Goal: Answer question/provide support: Share knowledge or assist other users

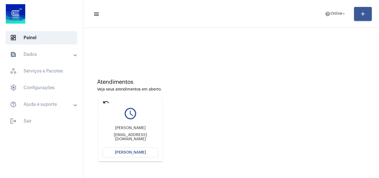
click at [107, 103] on mat-icon "undo" at bounding box center [106, 102] width 7 height 7
click at [132, 151] on span "[PERSON_NAME]" at bounding box center [130, 152] width 31 height 4
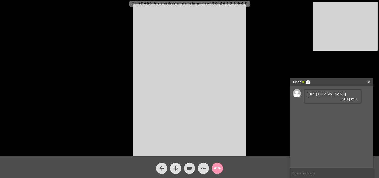
click at [174, 170] on mat-icon "mic" at bounding box center [175, 168] width 7 height 7
click at [328, 96] on link "[URL][DOMAIN_NAME]" at bounding box center [326, 94] width 39 height 4
click at [176, 169] on mat-icon "mic_off" at bounding box center [175, 168] width 7 height 7
click at [176, 169] on mat-icon "mic" at bounding box center [175, 168] width 7 height 7
click at [176, 169] on mat-icon "mic_off" at bounding box center [175, 168] width 7 height 7
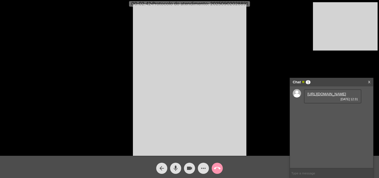
click at [176, 167] on mat-icon "mic" at bounding box center [175, 168] width 7 height 7
click at [180, 169] on button "mic_off" at bounding box center [175, 168] width 11 height 11
click at [175, 164] on span "mic" at bounding box center [175, 168] width 7 height 11
click at [175, 165] on mat-icon "mic_off" at bounding box center [175, 168] width 7 height 7
click at [175, 168] on mat-icon "mic" at bounding box center [175, 168] width 7 height 7
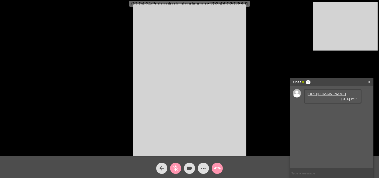
click at [172, 167] on mat-icon "mic_off" at bounding box center [175, 168] width 7 height 7
click at [235, 3] on span "• Protocolo do atendimento: 20250902028891" at bounding box center [199, 4] width 97 height 4
copy span "20250902028891"
click at [322, 170] on input "text" at bounding box center [331, 173] width 83 height 10
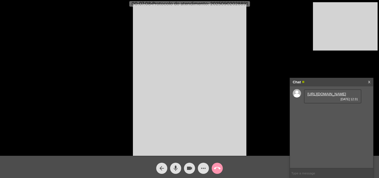
paste input "20250902028891"
type input "20250902028891"
click at [220, 164] on span "call_end" at bounding box center [217, 168] width 7 height 11
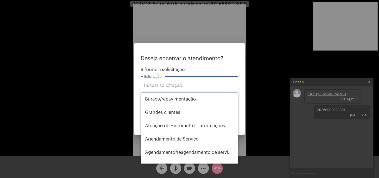
click at [198, 83] on input "Solicitação *" at bounding box center [189, 85] width 91 height 5
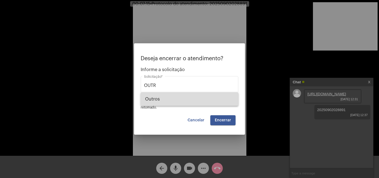
click at [188, 99] on span "Outros" at bounding box center [189, 98] width 89 height 13
type input "Outros"
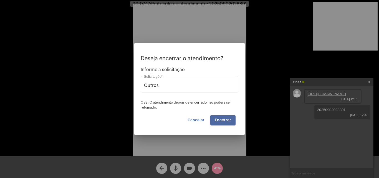
click at [226, 118] on span "Encerrar" at bounding box center [223, 120] width 16 height 4
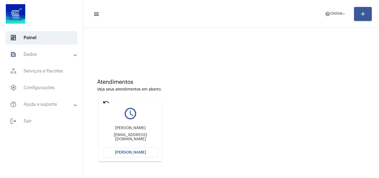
click at [132, 153] on span "[PERSON_NAME]" at bounding box center [130, 152] width 31 height 4
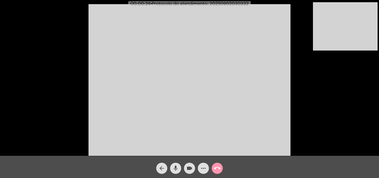
click at [269, 121] on video at bounding box center [189, 79] width 202 height 151
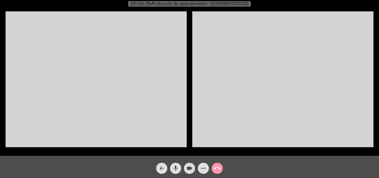
click at [62, 34] on video at bounding box center [96, 79] width 181 height 136
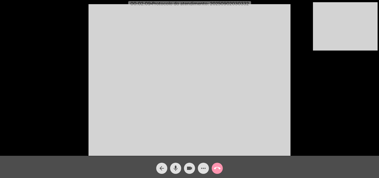
click at [340, 47] on video at bounding box center [345, 26] width 65 height 48
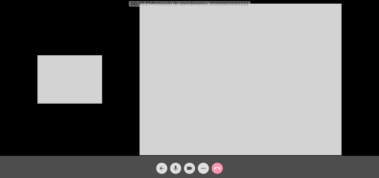
click at [95, 83] on video at bounding box center [69, 79] width 65 height 48
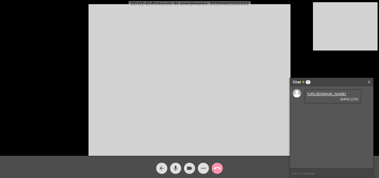
click at [327, 96] on link "[URL][DOMAIN_NAME]" at bounding box center [326, 94] width 39 height 4
click at [322, 112] on link "[URL][DOMAIN_NAME]" at bounding box center [326, 110] width 39 height 4
click at [205, 167] on mat-icon "more_horiz" at bounding box center [203, 168] width 7 height 7
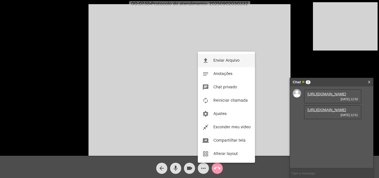
click at [218, 57] on button "file_upload Enviar Arquivo" at bounding box center [226, 60] width 57 height 13
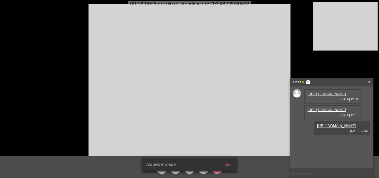
scroll to position [5, 0]
click at [240, 4] on span "• Protocolo do atendimento: 20250902030332" at bounding box center [200, 4] width 98 height 4
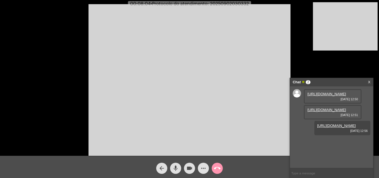
copy span "20250902030332"
click at [176, 168] on mat-icon "mic" at bounding box center [175, 168] width 7 height 7
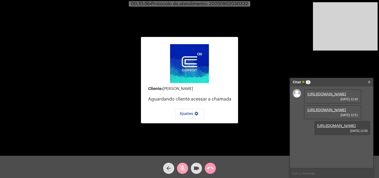
click at [181, 170] on mat-icon "mic_off" at bounding box center [182, 168] width 7 height 7
click at [323, 171] on input "text" at bounding box center [331, 173] width 83 height 10
type input "OI"
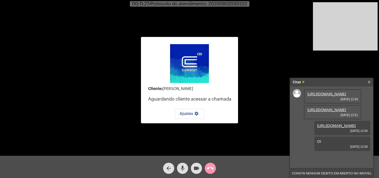
type input "NÃO CONSTA NENHUM DEBITO EM ABERTO NO IMOVEL"
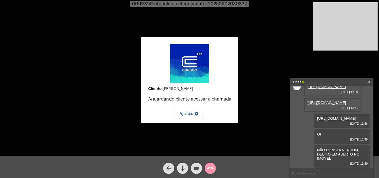
scroll to position [45, 0]
click at [208, 167] on mat-icon "call_end" at bounding box center [210, 168] width 7 height 7
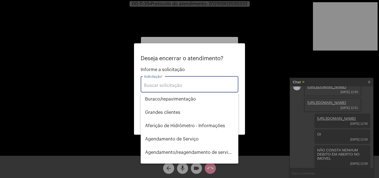
click at [182, 87] on input "Solicitação *" at bounding box center [189, 85] width 91 height 5
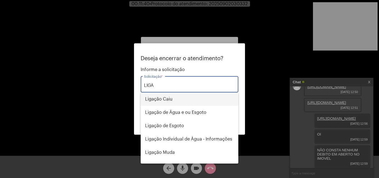
click at [176, 100] on span "Ligação Caiu" at bounding box center [189, 98] width 89 height 13
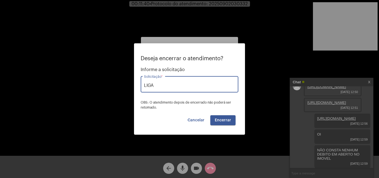
type input "Ligação Caiu"
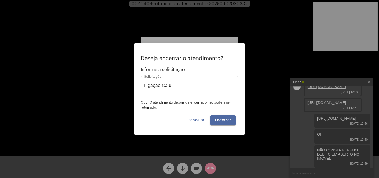
click at [220, 117] on button "Encerrar" at bounding box center [222, 120] width 25 height 10
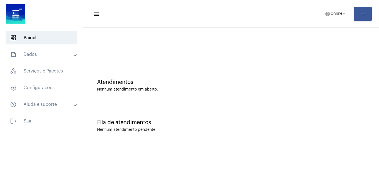
click at [123, 14] on mat-toolbar-row "menu help Online arrow_drop_down add" at bounding box center [231, 14] width 296 height 18
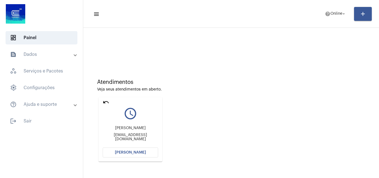
click at [138, 153] on span "[PERSON_NAME]" at bounding box center [130, 152] width 31 height 4
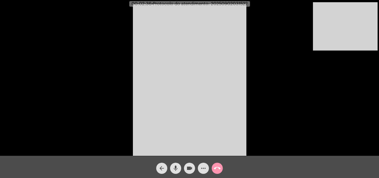
click at [178, 166] on mat-icon "mic" at bounding box center [175, 168] width 7 height 7
click at [184, 167] on button "videocam" at bounding box center [189, 168] width 11 height 11
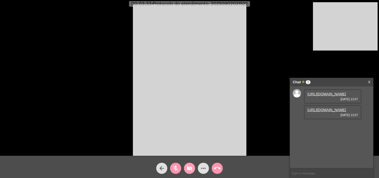
click at [186, 166] on mat-icon "videocam_off" at bounding box center [189, 168] width 7 height 7
click at [326, 96] on link "[URL][DOMAIN_NAME]" at bounding box center [326, 94] width 39 height 4
click at [173, 167] on mat-icon "mic_off" at bounding box center [175, 168] width 7 height 7
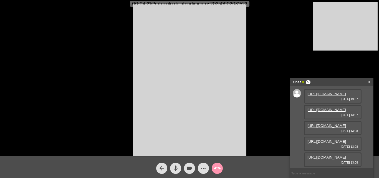
click at [333, 112] on link "[URL][DOMAIN_NAME]" at bounding box center [326, 110] width 39 height 4
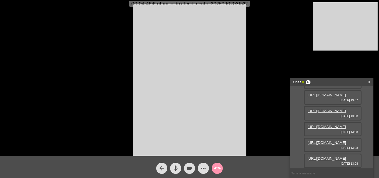
scroll to position [55, 0]
click at [328, 109] on link "[URL][DOMAIN_NAME]" at bounding box center [326, 111] width 39 height 4
click at [325, 125] on link "[URL][DOMAIN_NAME]" at bounding box center [326, 127] width 39 height 4
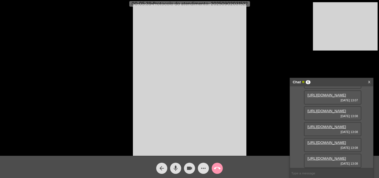
click at [321, 140] on link "[URL][DOMAIN_NAME]" at bounding box center [326, 142] width 39 height 4
click at [322, 156] on link "[URL][DOMAIN_NAME]" at bounding box center [326, 158] width 39 height 4
click at [201, 166] on mat-icon "more_horiz" at bounding box center [203, 168] width 7 height 7
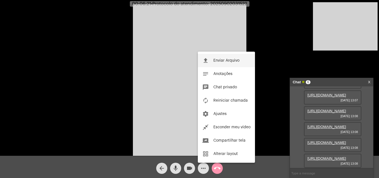
click at [223, 59] on span "Enviar Arquivo" at bounding box center [226, 61] width 26 height 4
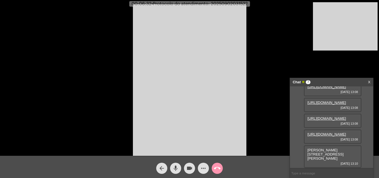
scroll to position [110, 0]
click at [206, 171] on mat-icon "more_horiz" at bounding box center [203, 168] width 7 height 7
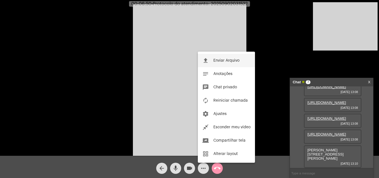
click at [229, 59] on span "Enviar Arquivo" at bounding box center [226, 61] width 26 height 4
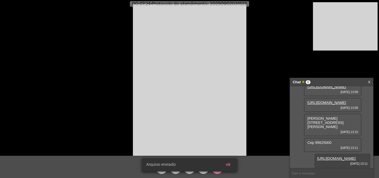
scroll to position [154, 0]
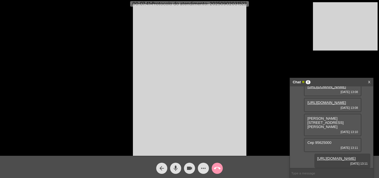
drag, startPoint x: 308, startPoint y: 110, endPoint x: 347, endPoint y: 110, distance: 39.4
click at [347, 113] on div "[PERSON_NAME][STREET_ADDRESS], presidente [PERSON_NAME] [DATE] 13:10" at bounding box center [333, 124] width 58 height 23
copy span "[PERSON_NAME][STREET_ADDRESS],"
click at [309, 116] on span "[PERSON_NAME][STREET_ADDRESS][PERSON_NAME]" at bounding box center [325, 122] width 36 height 12
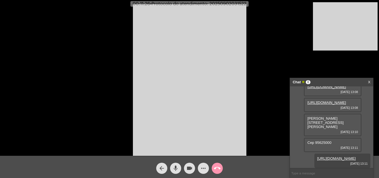
click at [310, 116] on span "[PERSON_NAME][STREET_ADDRESS][PERSON_NAME]" at bounding box center [325, 122] width 36 height 12
click at [304, 110] on div "[URL][DOMAIN_NAME] [DATE] 13:07 [URL][DOMAIN_NAME] [DATE] 13:07 [URL][DOMAIN_NA…" at bounding box center [331, 127] width 83 height 82
drag, startPoint x: 308, startPoint y: 109, endPoint x: 345, endPoint y: 107, distance: 37.2
click at [345, 113] on div "[PERSON_NAME][STREET_ADDRESS], presidente [PERSON_NAME] [DATE] 13:10" at bounding box center [333, 124] width 58 height 23
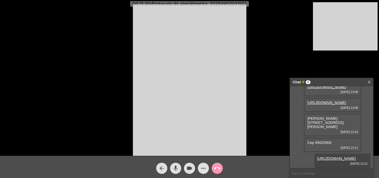
click at [309, 116] on span "[PERSON_NAME][STREET_ADDRESS][PERSON_NAME]" at bounding box center [325, 122] width 36 height 12
drag, startPoint x: 308, startPoint y: 110, endPoint x: 346, endPoint y: 111, distance: 38.0
click at [346, 113] on div "[PERSON_NAME][STREET_ADDRESS], presidente [PERSON_NAME] [DATE] 13:10" at bounding box center [333, 124] width 58 height 23
click at [178, 170] on mat-icon "mic" at bounding box center [175, 168] width 7 height 7
click at [175, 168] on mat-icon "mic_off" at bounding box center [175, 168] width 7 height 7
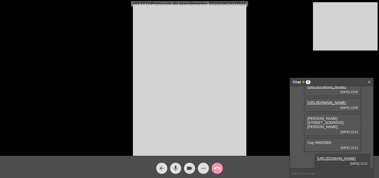
click at [200, 170] on mat-icon "more_horiz" at bounding box center [203, 168] width 7 height 7
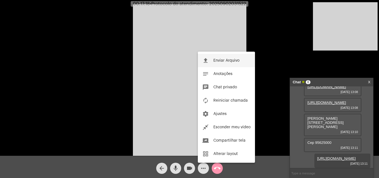
click at [221, 64] on button "file_upload Enviar Arquivo" at bounding box center [226, 60] width 57 height 13
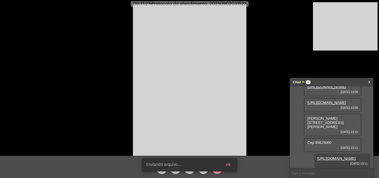
scroll to position [182, 0]
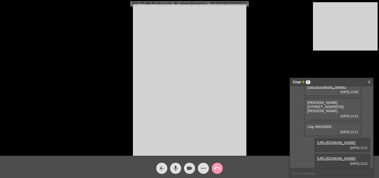
click at [176, 163] on span "mic" at bounding box center [175, 168] width 7 height 11
click at [190, 166] on mat-icon "videocam" at bounding box center [189, 168] width 7 height 7
click at [187, 168] on mat-icon "videocam_off" at bounding box center [189, 168] width 7 height 7
click at [176, 167] on mat-icon "mic_off" at bounding box center [175, 168] width 7 height 7
click at [233, 3] on span "• Protocolo do atendimento: 20250902031522" at bounding box center [199, 4] width 96 height 4
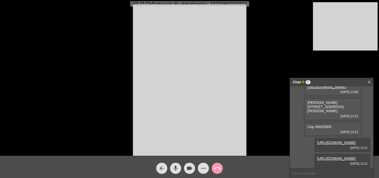
click at [233, 3] on span "• Protocolo do atendimento: 20250902031522" at bounding box center [199, 4] width 96 height 4
copy span "20250902031522"
click at [304, 174] on input "text" at bounding box center [331, 173] width 83 height 10
paste input "20250902031522"
type input "20250902031522"
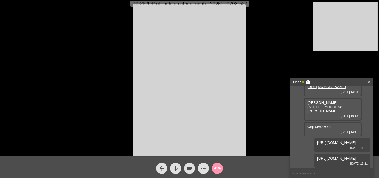
scroll to position [198, 0]
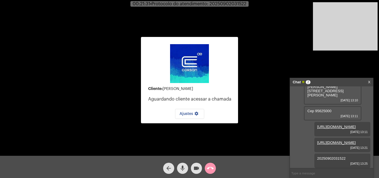
click at [214, 165] on button "call_end" at bounding box center [210, 168] width 11 height 11
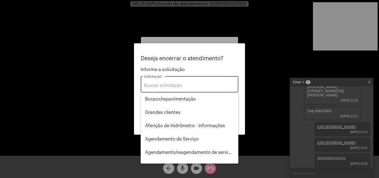
click at [191, 83] on input "Solicitação *" at bounding box center [189, 85] width 91 height 5
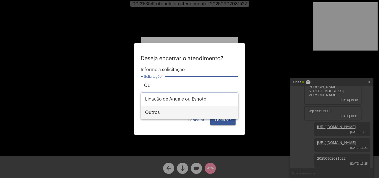
click at [169, 114] on span "Outros" at bounding box center [189, 112] width 89 height 13
type input "Outros"
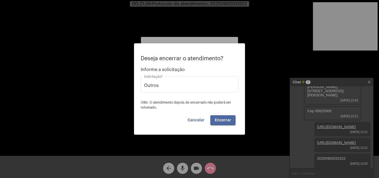
click at [223, 117] on button "Encerrar" at bounding box center [222, 120] width 25 height 10
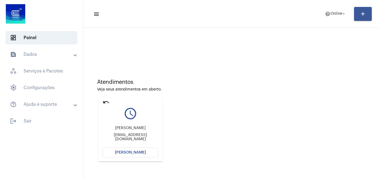
click at [105, 100] on mat-icon "undo" at bounding box center [106, 102] width 7 height 7
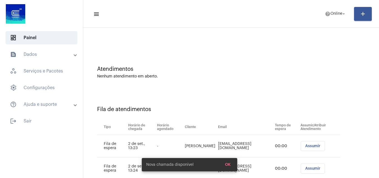
scroll to position [30, 0]
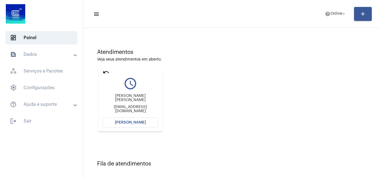
click at [129, 123] on span "[PERSON_NAME]" at bounding box center [130, 122] width 31 height 4
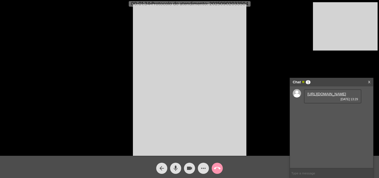
click at [331, 96] on link "[URL][DOMAIN_NAME]" at bounding box center [326, 94] width 39 height 4
click at [178, 169] on mat-icon "mic" at bounding box center [175, 168] width 7 height 7
click at [176, 168] on mat-icon "mic_off" at bounding box center [175, 168] width 7 height 7
click at [206, 168] on mat-icon "more_horiz" at bounding box center [203, 168] width 7 height 7
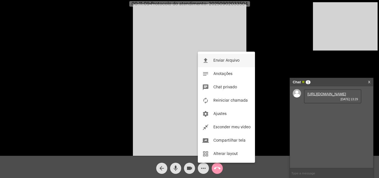
click at [227, 57] on button "file_upload Enviar Arquivo" at bounding box center [226, 60] width 57 height 13
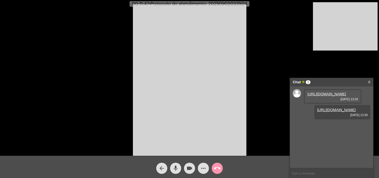
click at [228, 3] on span "• Protocolo do atendimento: 20250902033504" at bounding box center [198, 4] width 98 height 4
copy span "20250902033504"
click at [320, 172] on input "text" at bounding box center [331, 173] width 83 height 10
paste input "20250902033504"
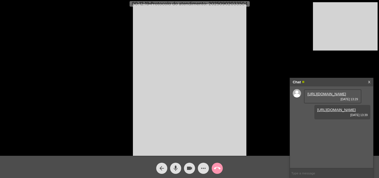
type input "20250902033504"
click at [217, 168] on mat-icon "call_end" at bounding box center [217, 168] width 7 height 7
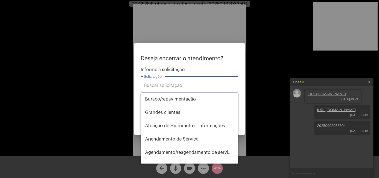
click at [177, 80] on div "Solicitação *" at bounding box center [189, 83] width 91 height 17
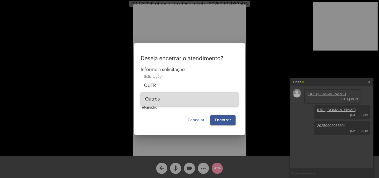
click at [164, 96] on span "Outros" at bounding box center [189, 98] width 89 height 13
type input "Outros"
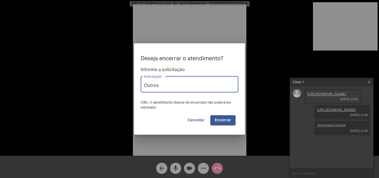
click at [231, 120] on button "Encerrar" at bounding box center [222, 120] width 25 height 10
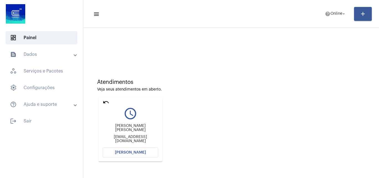
click at [111, 102] on mat-card "undo query_builder [PERSON_NAME] [PERSON_NAME] [EMAIL_ADDRESS][DOMAIN_NAME] [PE…" at bounding box center [130, 129] width 64 height 64
click at [107, 101] on mat-icon "undo" at bounding box center [106, 102] width 7 height 7
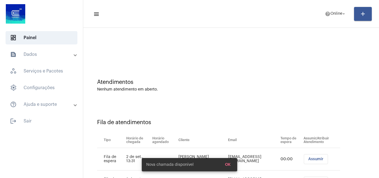
scroll to position [75, 0]
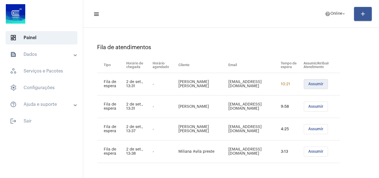
click at [309, 87] on button "Assumir" at bounding box center [316, 84] width 24 height 10
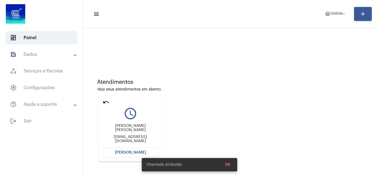
click at [136, 151] on span "[PERSON_NAME]" at bounding box center [130, 152] width 31 height 4
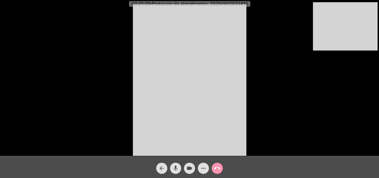
click at [174, 169] on mat-icon "mic" at bounding box center [175, 168] width 7 height 7
click at [176, 169] on mat-icon "mic_off" at bounding box center [175, 168] width 7 height 7
click at [176, 166] on mat-icon "mic" at bounding box center [175, 168] width 7 height 7
click at [189, 166] on mat-icon "videocam" at bounding box center [189, 168] width 7 height 7
click at [175, 171] on mat-icon "mic_off" at bounding box center [175, 168] width 7 height 7
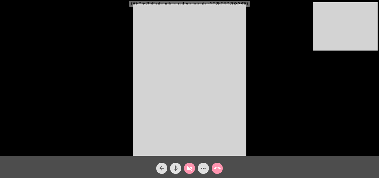
click at [175, 171] on mat-icon "mic" at bounding box center [175, 168] width 7 height 7
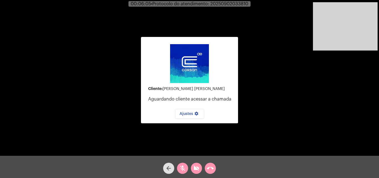
click at [197, 168] on mat-icon "videocam_off" at bounding box center [196, 168] width 7 height 7
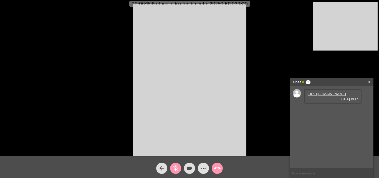
click at [176, 169] on mat-icon "mic_off" at bounding box center [175, 168] width 7 height 7
click at [333, 96] on link "[URL][DOMAIN_NAME]" at bounding box center [326, 94] width 39 height 4
click at [179, 169] on mat-icon "mic" at bounding box center [175, 168] width 7 height 7
click at [197, 166] on div "more_horiz" at bounding box center [203, 167] width 14 height 14
click at [191, 168] on mat-icon "videocam" at bounding box center [189, 168] width 7 height 7
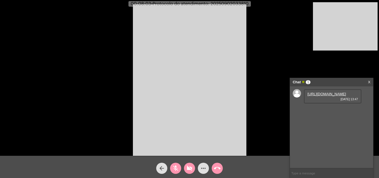
click at [186, 166] on mat-icon "videocam_off" at bounding box center [189, 168] width 7 height 7
click at [177, 166] on mat-icon "mic_off" at bounding box center [175, 168] width 7 height 7
click at [175, 168] on mat-icon "mic" at bounding box center [175, 168] width 7 height 7
click at [176, 163] on span "mic_off" at bounding box center [175, 168] width 7 height 11
click at [216, 167] on mat-icon "call_end" at bounding box center [217, 168] width 7 height 7
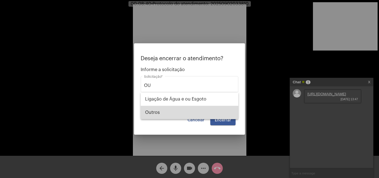
click at [184, 113] on span "Outros" at bounding box center [189, 112] width 89 height 13
type input "Outros"
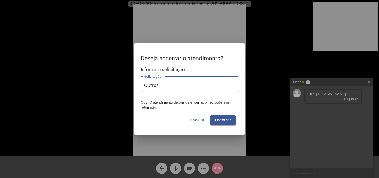
click at [221, 120] on span "Encerrar" at bounding box center [223, 120] width 16 height 4
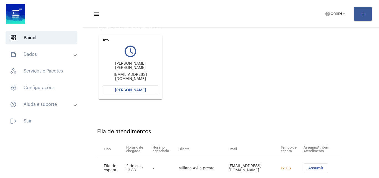
scroll to position [18, 0]
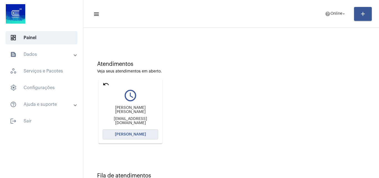
click at [142, 135] on span "[PERSON_NAME]" at bounding box center [130, 134] width 31 height 4
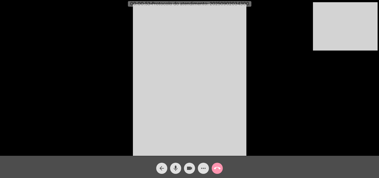
click at [174, 166] on mat-icon "mic" at bounding box center [175, 168] width 7 height 7
click at [191, 168] on mat-icon "videocam" at bounding box center [189, 168] width 7 height 7
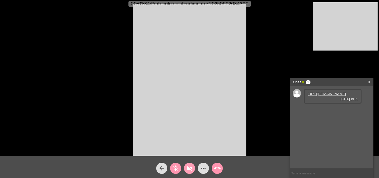
click at [189, 170] on mat-icon "videocam_off" at bounding box center [189, 168] width 7 height 7
click at [316, 96] on link "[URL][DOMAIN_NAME]" at bounding box center [326, 94] width 39 height 4
click at [317, 112] on link "[URL][DOMAIN_NAME]" at bounding box center [326, 110] width 39 height 4
click at [177, 166] on mat-icon "mic_off" at bounding box center [175, 168] width 7 height 7
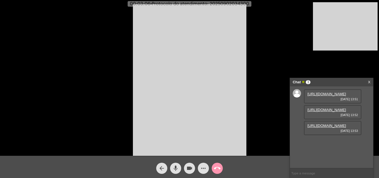
scroll to position [5, 0]
click at [330, 128] on link "[URL][DOMAIN_NAME]" at bounding box center [326, 125] width 39 height 4
click at [323, 96] on link "[URL][DOMAIN_NAME]" at bounding box center [326, 94] width 39 height 4
click at [203, 166] on mat-icon "more_horiz" at bounding box center [203, 168] width 7 height 7
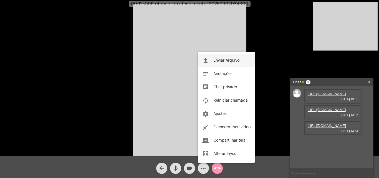
click at [212, 59] on button "file_upload Enviar Arquivo" at bounding box center [226, 60] width 57 height 13
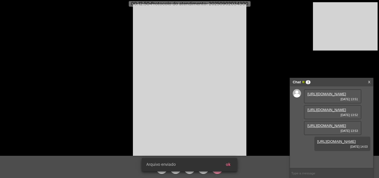
scroll to position [33, 0]
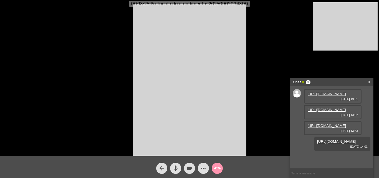
click at [176, 169] on mat-icon "mic" at bounding box center [175, 168] width 7 height 7
click at [177, 166] on span "mic_off" at bounding box center [175, 168] width 7 height 11
click at [323, 171] on input "text" at bounding box center [331, 173] width 83 height 10
click at [228, 2] on span "• Protocolo do atendimento: 20250902034300" at bounding box center [198, 4] width 99 height 4
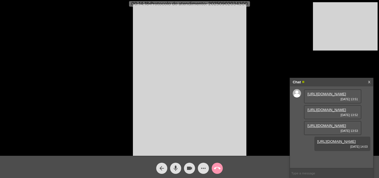
copy span "20250902034300"
click at [307, 171] on input "text" at bounding box center [331, 173] width 83 height 10
paste input "20250902034300"
type input "20250902034300"
click at [176, 167] on mat-icon "mic" at bounding box center [175, 168] width 7 height 7
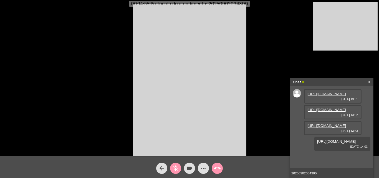
click at [176, 166] on mat-icon "mic_off" at bounding box center [175, 168] width 7 height 7
click at [170, 163] on button "mic" at bounding box center [175, 168] width 11 height 11
click at [177, 168] on mat-icon "mic_off" at bounding box center [175, 168] width 7 height 7
click at [170, 163] on button "mic" at bounding box center [175, 168] width 11 height 11
click at [328, 171] on input "20250902034300" at bounding box center [331, 173] width 83 height 10
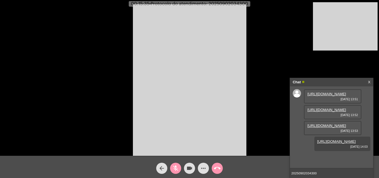
click at [309, 173] on input "20250902034300" at bounding box center [331, 173] width 83 height 10
click at [216, 168] on mat-icon "call_end" at bounding box center [217, 168] width 7 height 7
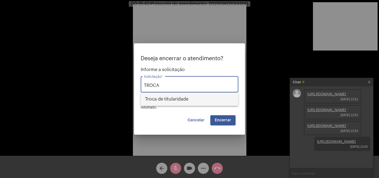
click at [177, 99] on span "Troca de titularidade" at bounding box center [189, 98] width 89 height 13
type input "Troca de titularidade"
click at [225, 119] on span "Encerrar" at bounding box center [223, 120] width 16 height 4
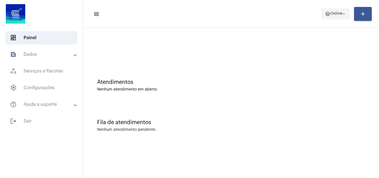
click at [343, 15] on mat-icon "arrow_drop_down" at bounding box center [343, 13] width 5 height 5
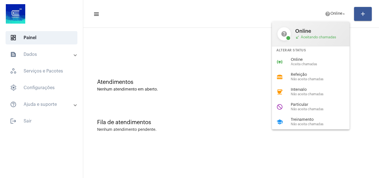
click at [312, 111] on div "do_not_disturb Particular Não aceita chamadas" at bounding box center [315, 106] width 87 height 15
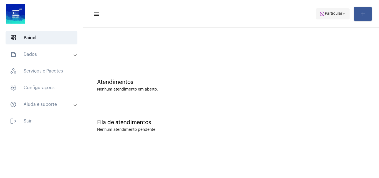
click at [341, 14] on span "Particular" at bounding box center [333, 14] width 17 height 4
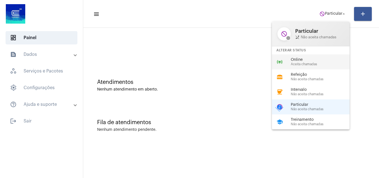
click at [318, 65] on span "Aceita chamadas" at bounding box center [322, 64] width 63 height 4
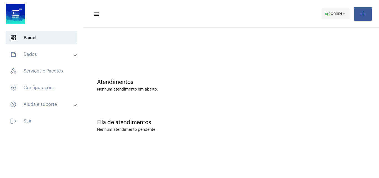
click at [342, 10] on span "online_prediction Online arrow_drop_down" at bounding box center [335, 14] width 21 height 10
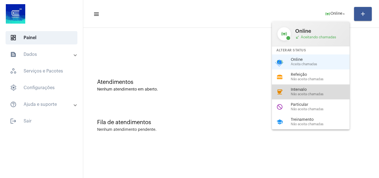
click at [321, 95] on span "Não aceita chamadas" at bounding box center [322, 94] width 63 height 4
